Goal: Task Accomplishment & Management: Use online tool/utility

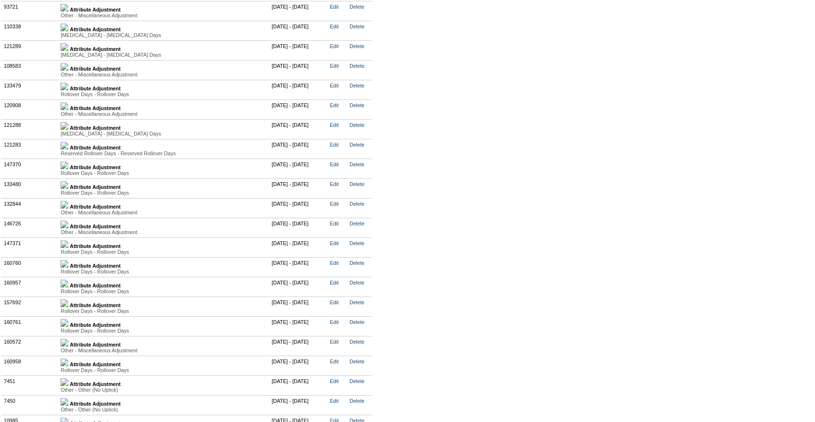
scroll to position [2586, 0]
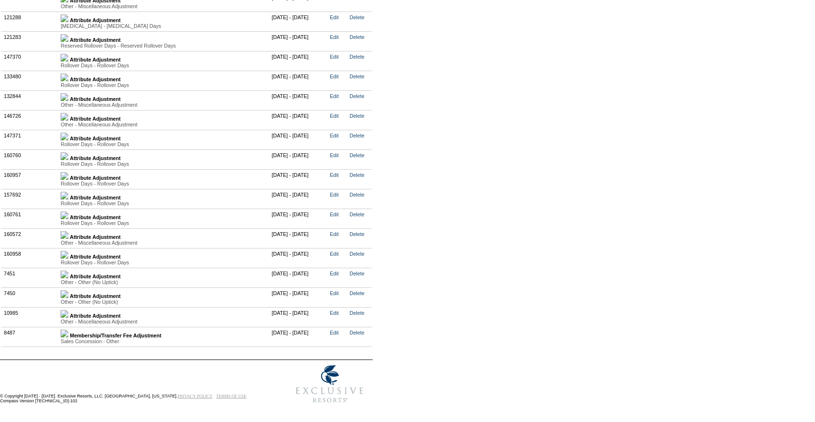
click at [68, 256] on img at bounding box center [65, 255] width 8 height 8
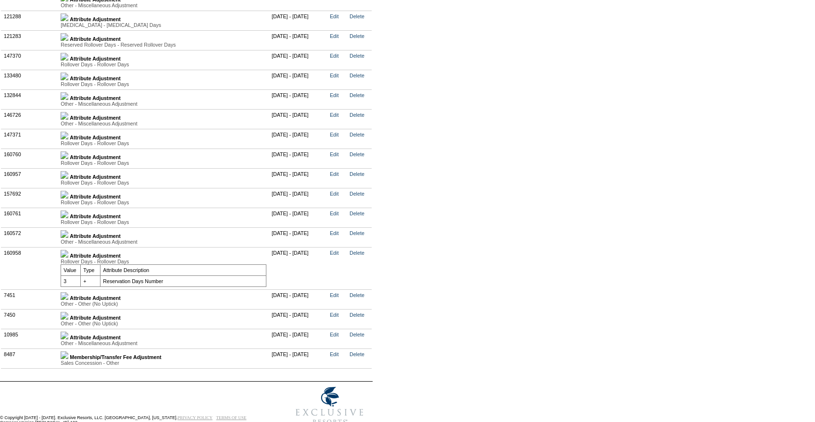
click at [68, 218] on img at bounding box center [65, 215] width 8 height 8
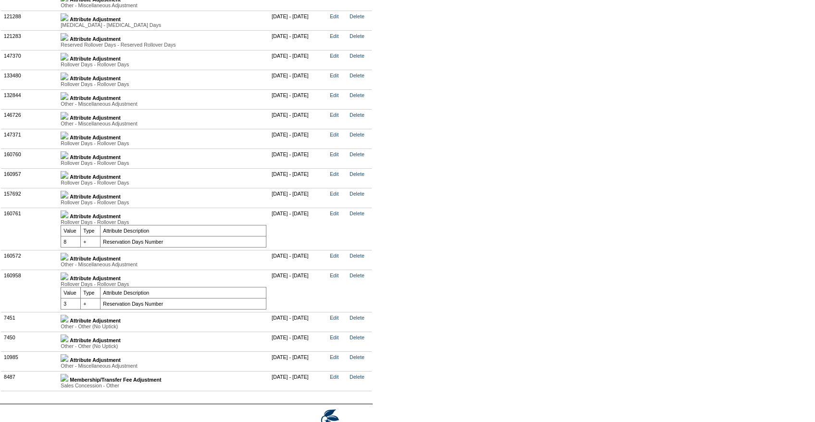
click at [68, 218] on img at bounding box center [65, 215] width 8 height 8
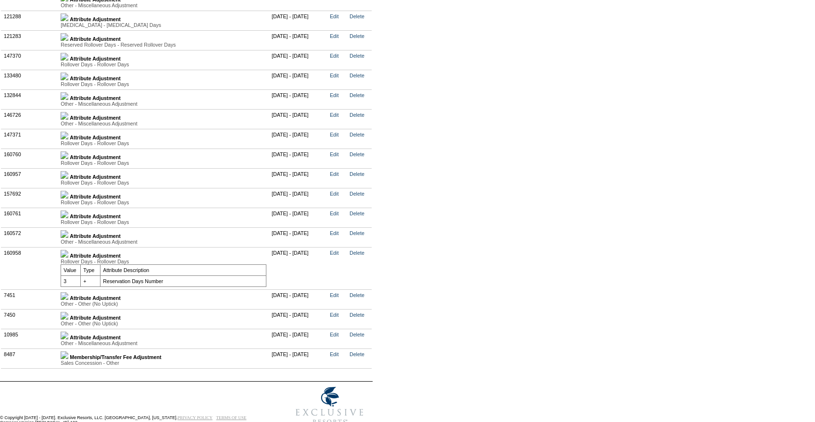
click at [69, 205] on div "Rollover Days - Rollover Days" at bounding box center [164, 203] width 206 height 6
click at [68, 200] on link at bounding box center [65, 197] width 8 height 6
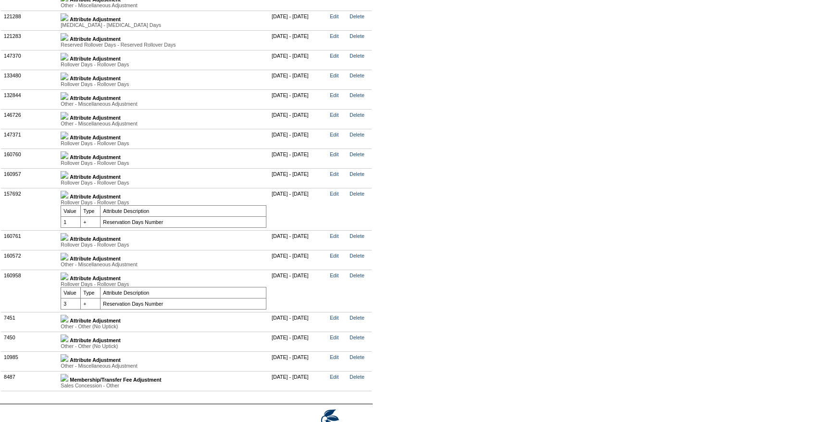
click at [68, 179] on img at bounding box center [65, 175] width 8 height 8
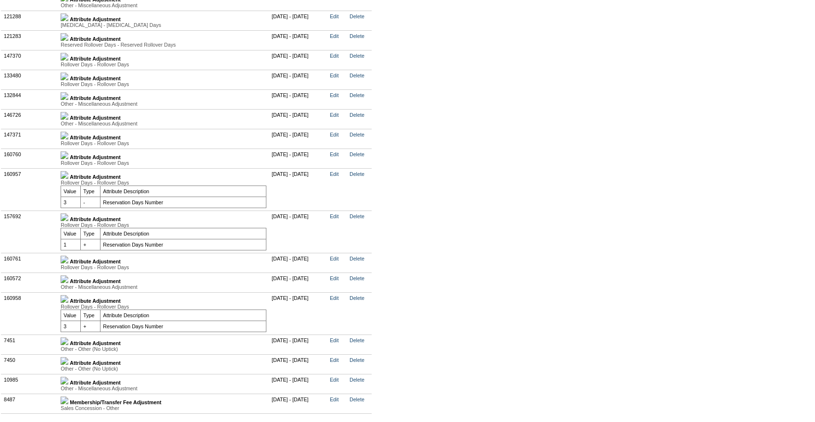
click at [70, 167] on td "Attribute Adjustment Rollover Days - Rollover Days Value Type Attribute Descrip…" at bounding box center [163, 159] width 211 height 20
click at [68, 160] on link at bounding box center [65, 157] width 8 height 6
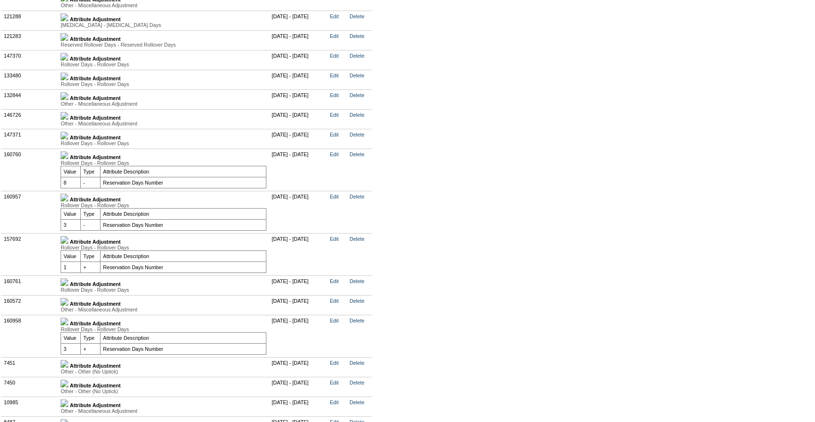
click at [68, 139] on img at bounding box center [65, 136] width 8 height 8
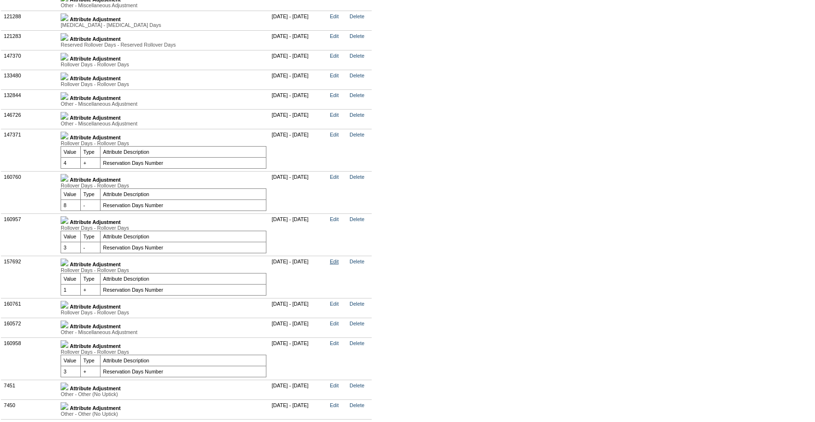
click at [338, 264] on link "Edit" at bounding box center [334, 262] width 9 height 6
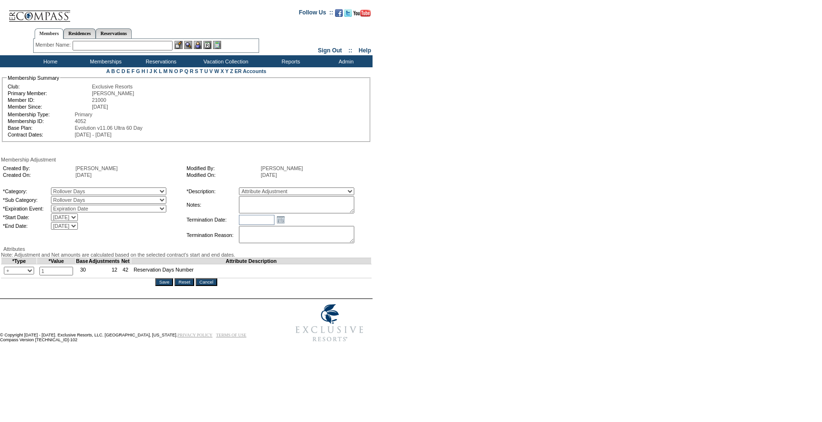
click at [212, 286] on input "Cancel" at bounding box center [207, 282] width 22 height 8
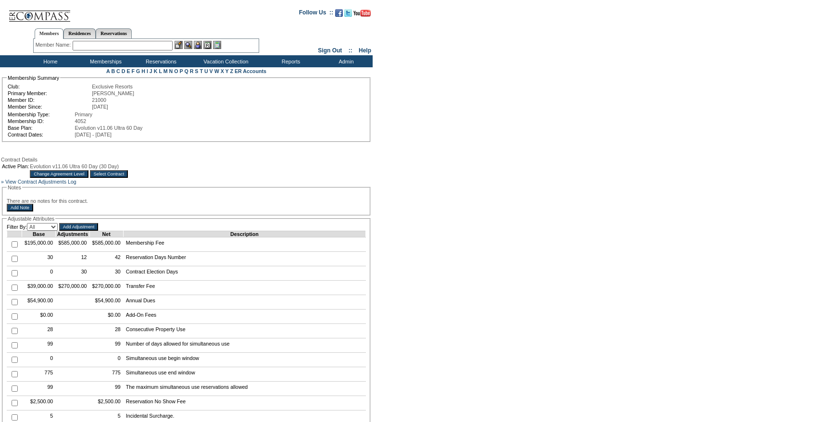
click at [128, 176] on input "Select Contract" at bounding box center [109, 174] width 38 height 8
